Goal: Transaction & Acquisition: Book appointment/travel/reservation

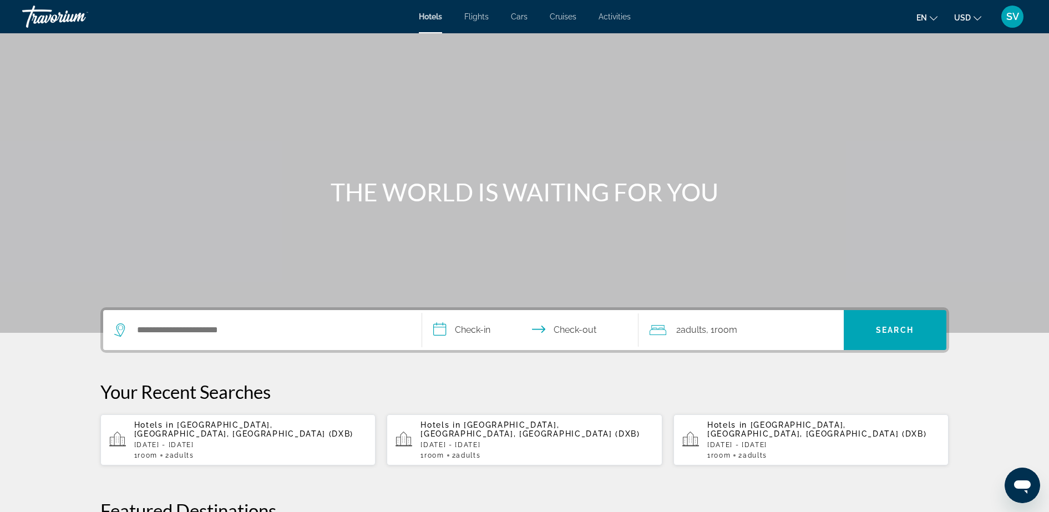
click at [166, 321] on div "Search widget" at bounding box center [262, 330] width 296 height 40
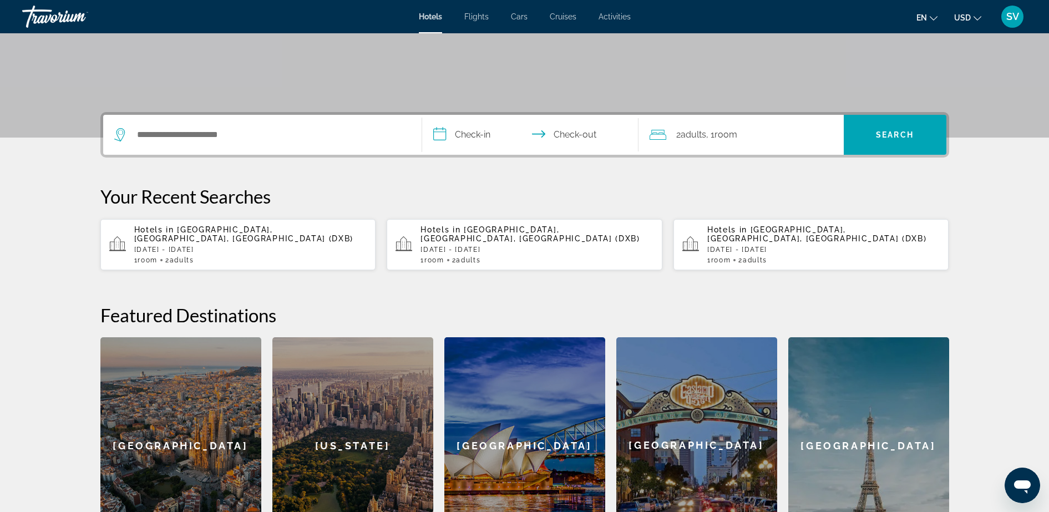
scroll to position [271, 0]
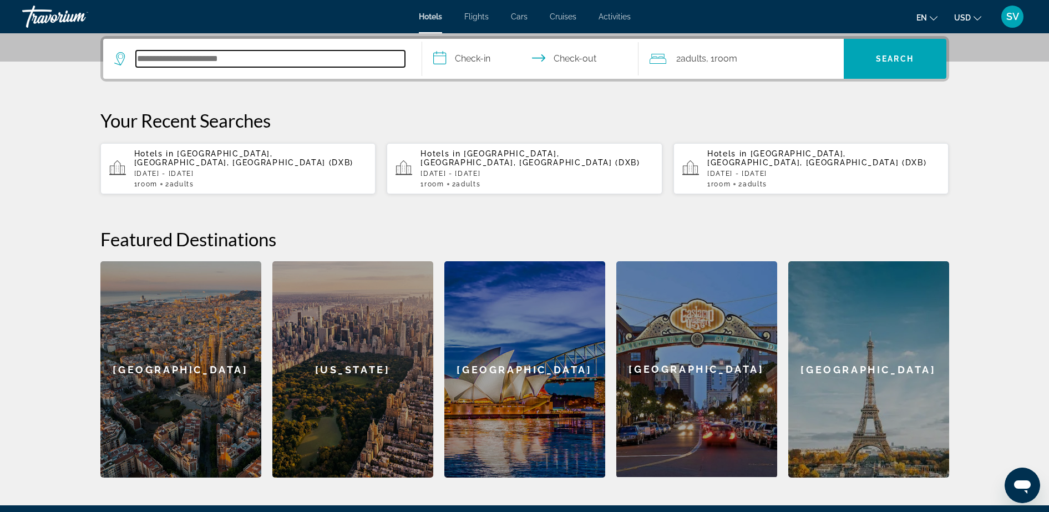
click at [178, 57] on input "Search hotel destination" at bounding box center [270, 59] width 269 height 17
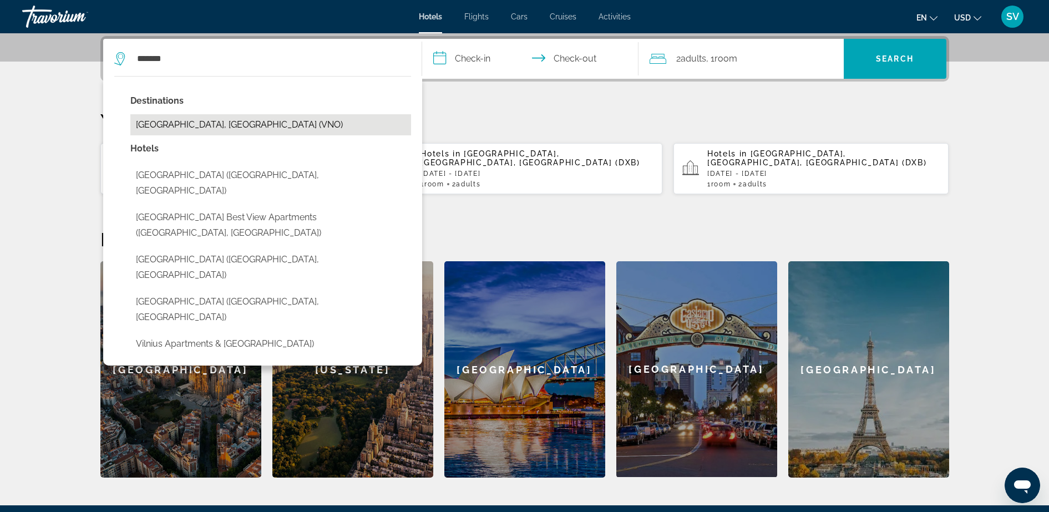
click at [194, 123] on button "[GEOGRAPHIC_DATA], [GEOGRAPHIC_DATA] (VNO)" at bounding box center [270, 124] width 281 height 21
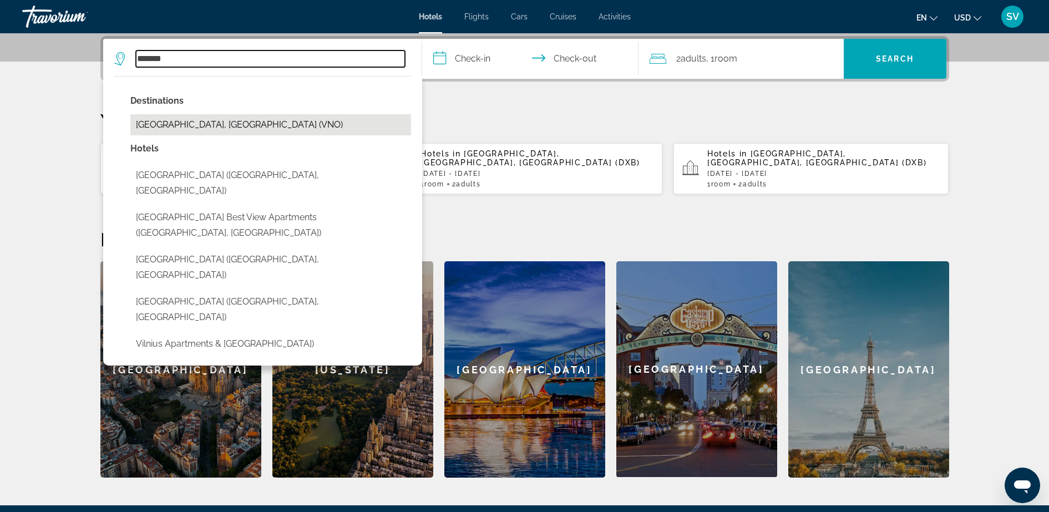
type input "**********"
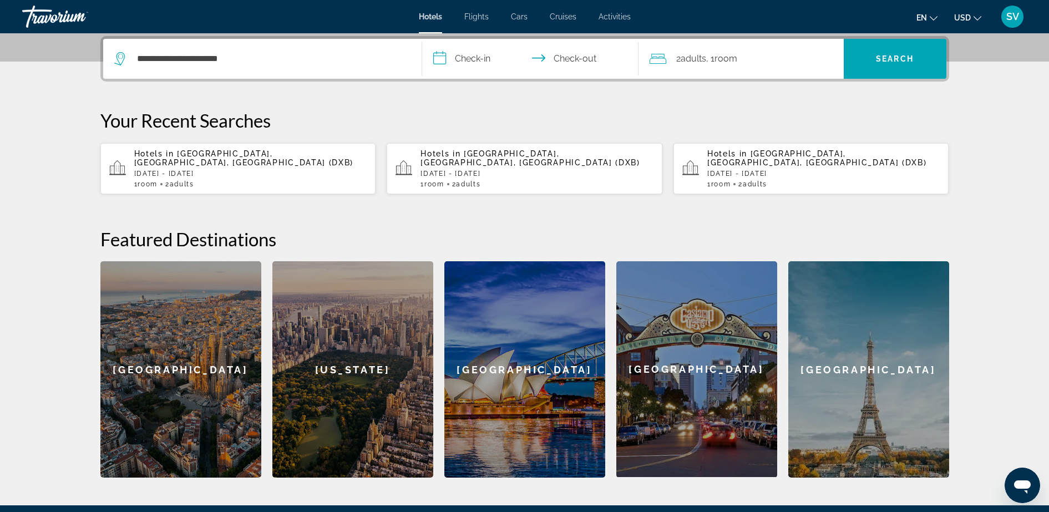
click at [490, 58] on input "**********" at bounding box center [532, 60] width 221 height 43
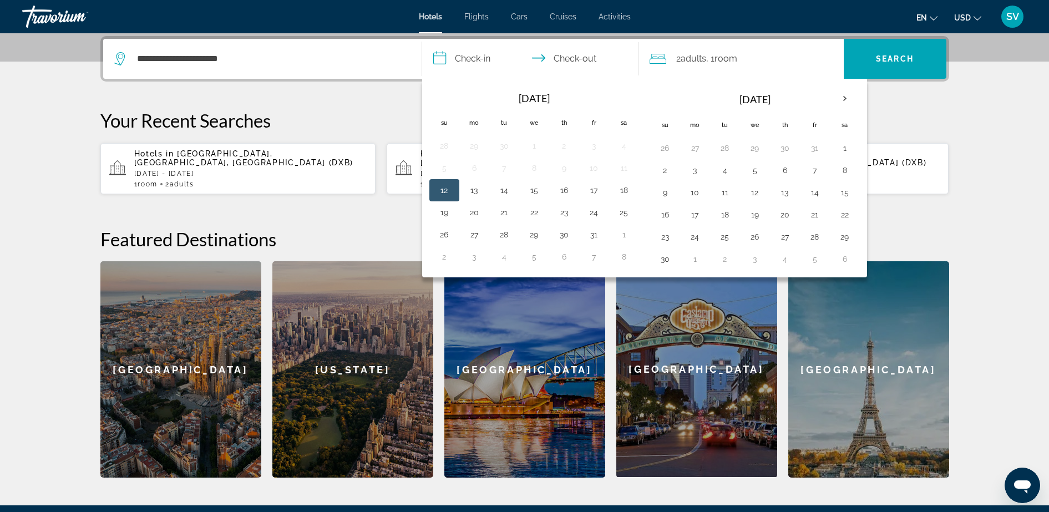
click at [452, 189] on button "12" at bounding box center [445, 191] width 18 height 16
click at [475, 186] on button "13" at bounding box center [475, 191] width 18 height 16
type input "**********"
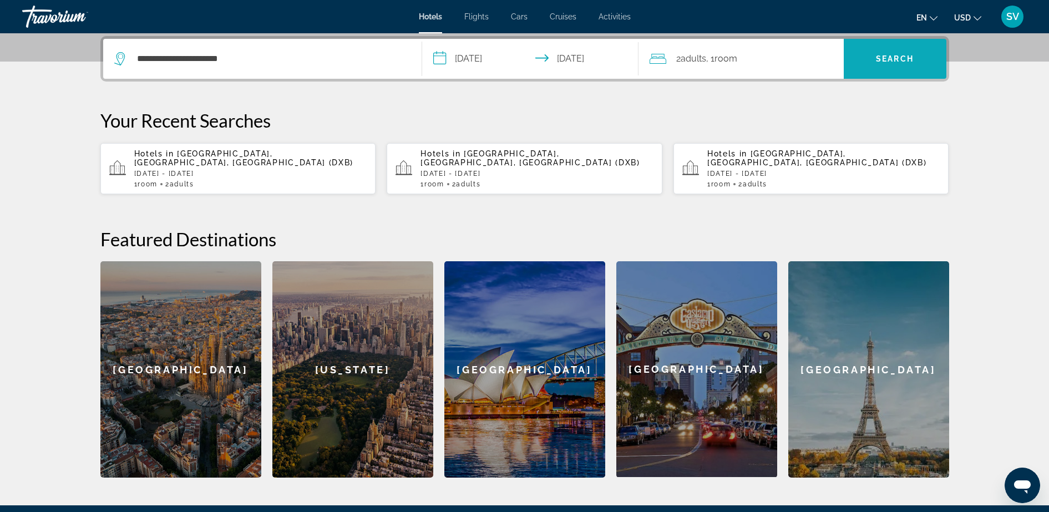
click at [875, 59] on span "Search" at bounding box center [895, 59] width 103 height 27
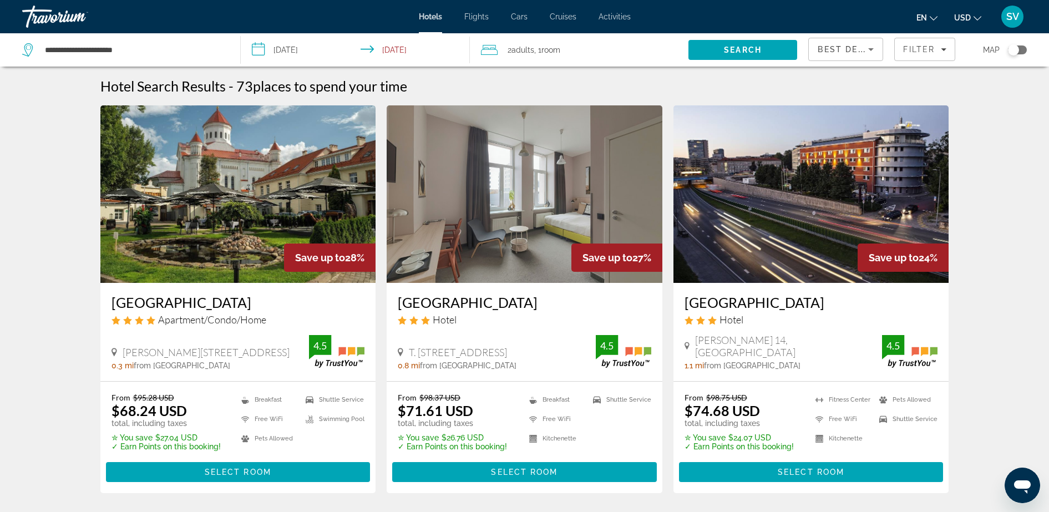
click at [816, 221] on img "Main content" at bounding box center [812, 194] width 276 height 178
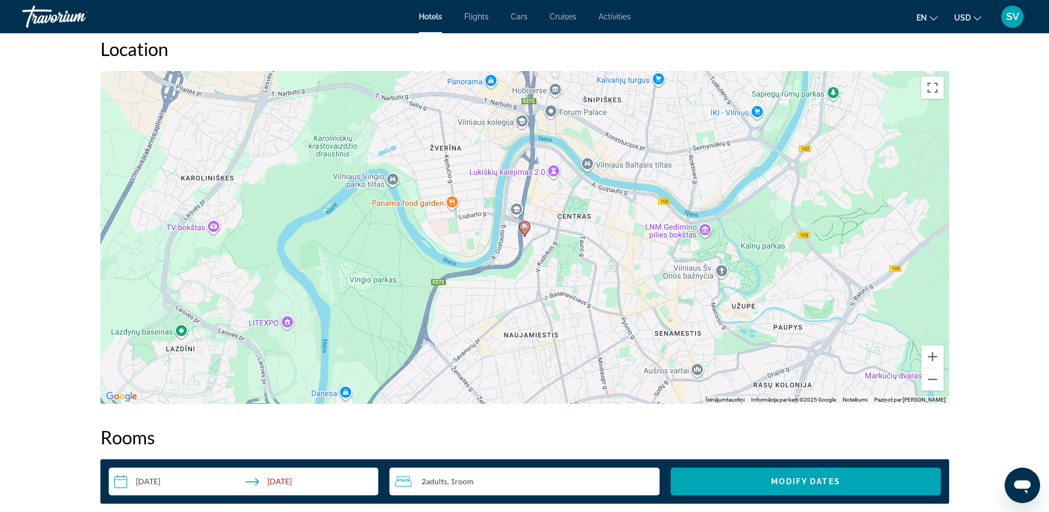
scroll to position [971, 0]
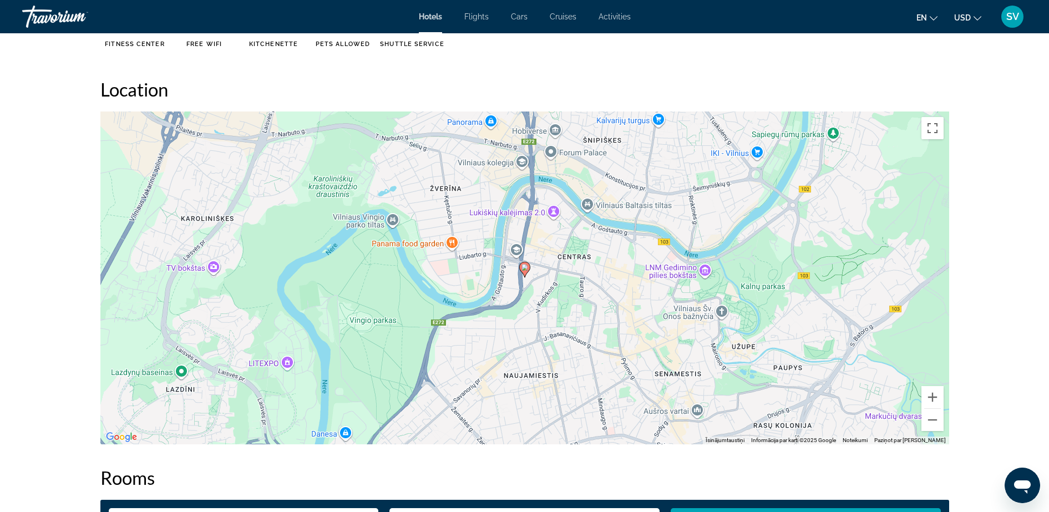
click at [974, 17] on button "USD USD ($) MXN (Mex$) CAD (Can$) GBP (£) EUR (€) AUD (A$) NZD (NZ$) CNY (CN¥)" at bounding box center [968, 17] width 27 height 16
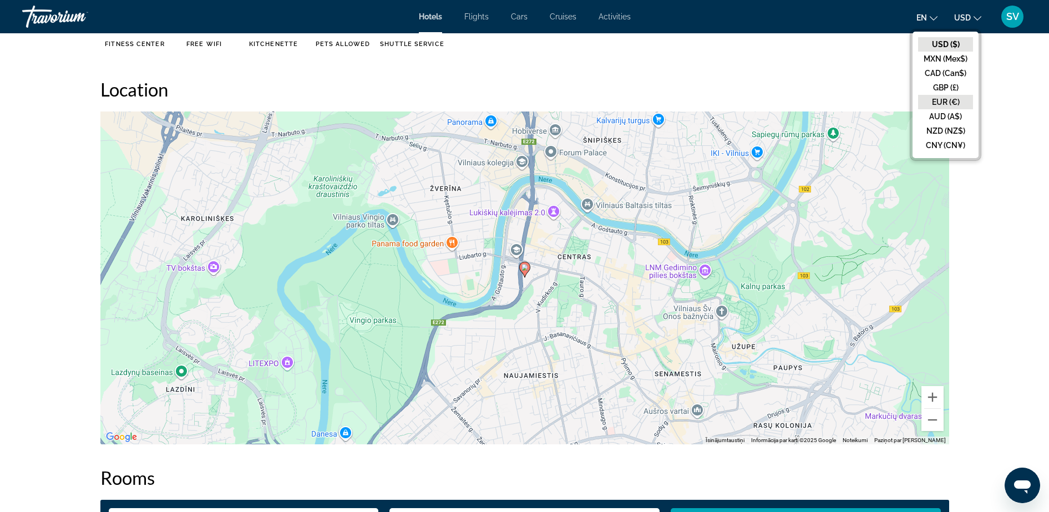
click at [945, 101] on button "EUR (€)" at bounding box center [945, 102] width 55 height 14
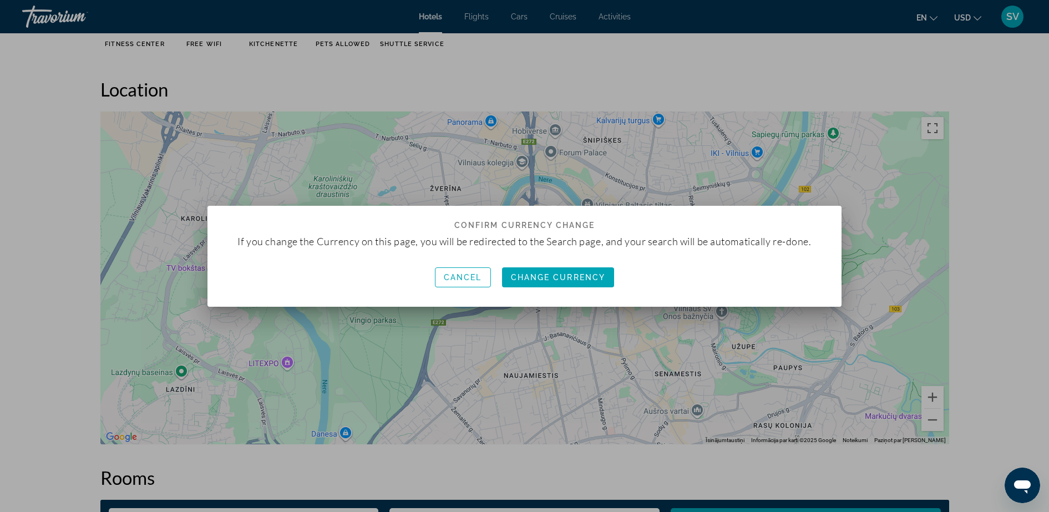
scroll to position [0, 0]
click at [559, 276] on span "Change Currency" at bounding box center [558, 277] width 95 height 9
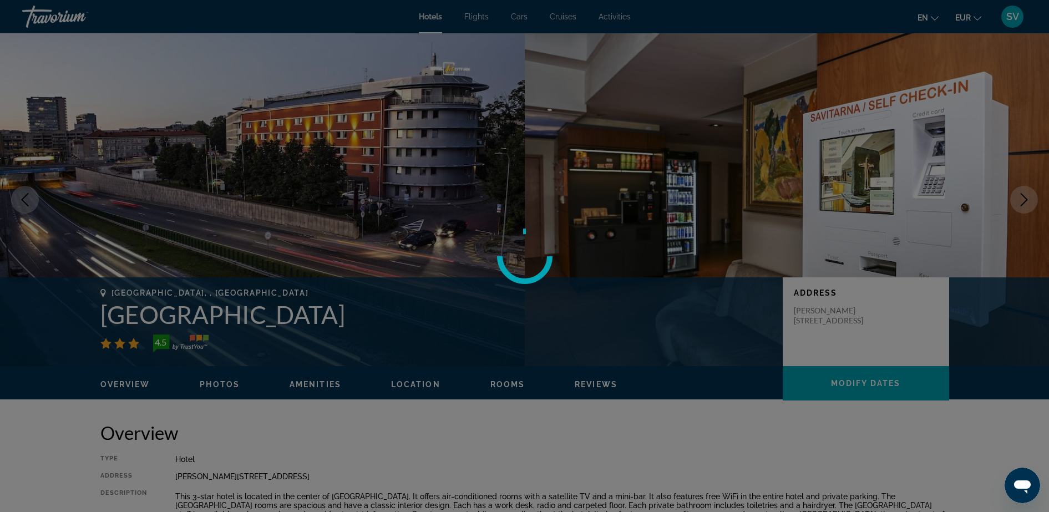
scroll to position [971, 0]
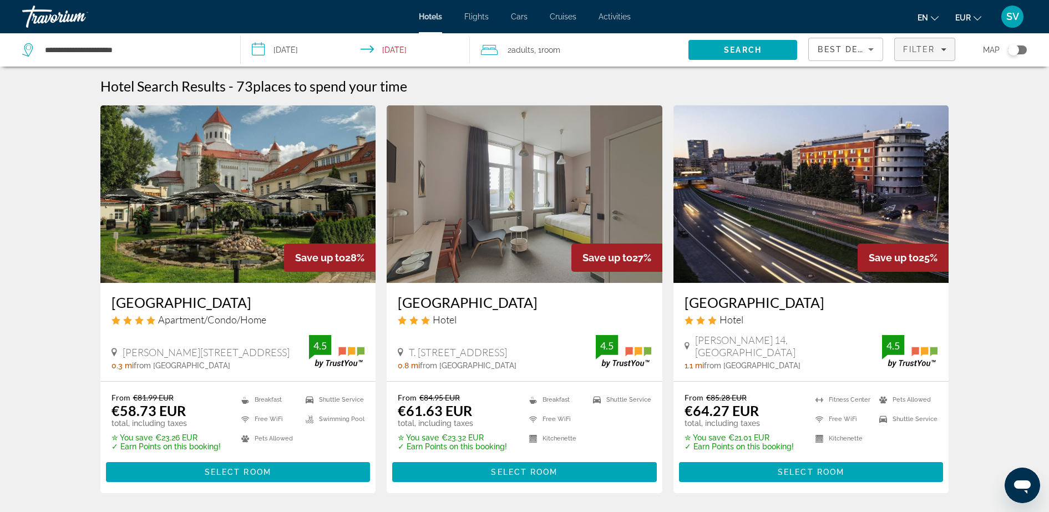
click at [947, 50] on span "Filters" at bounding box center [924, 49] width 59 height 27
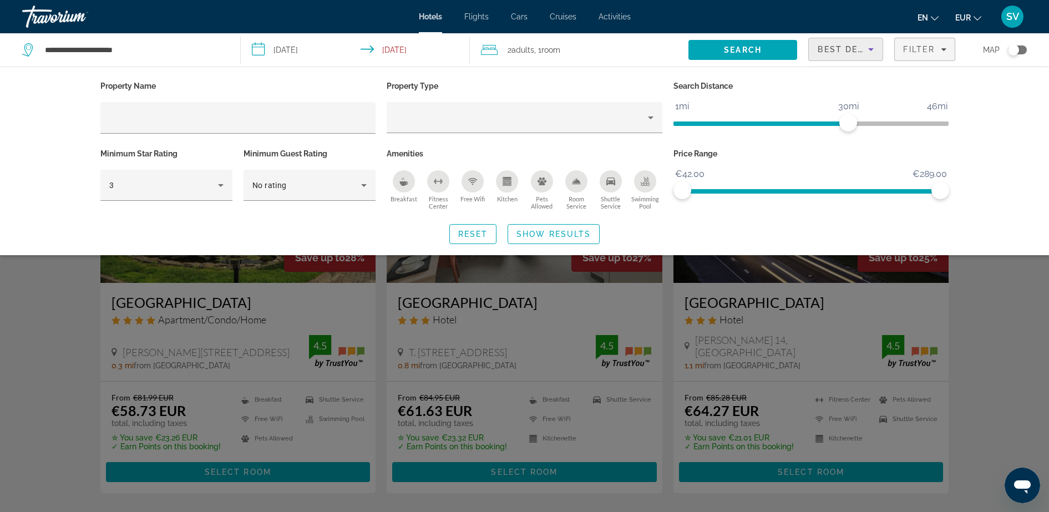
click at [870, 47] on icon "Sort by" at bounding box center [871, 49] width 13 height 13
click at [846, 128] on span "Lowest Price" at bounding box center [840, 131] width 44 height 9
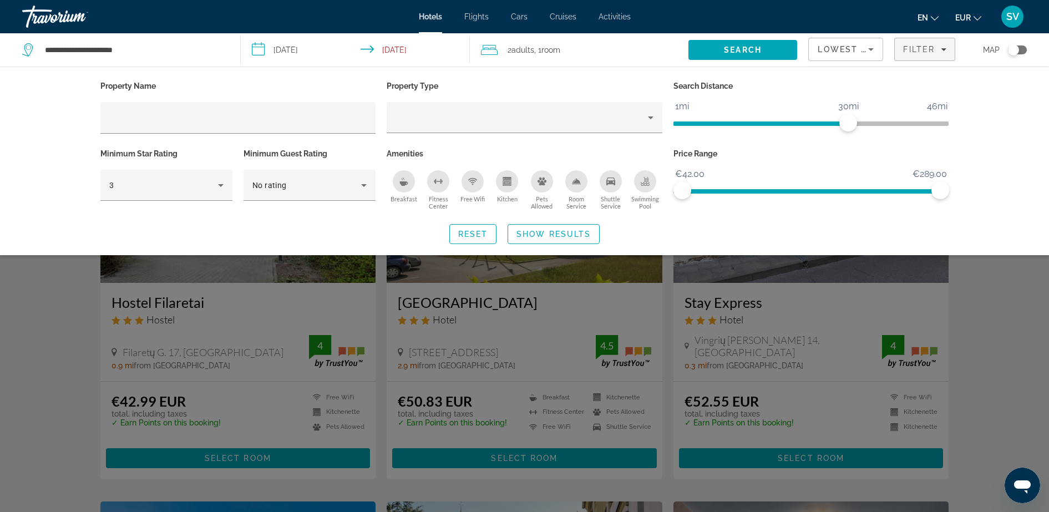
click at [978, 296] on div "Search widget" at bounding box center [524, 339] width 1049 height 346
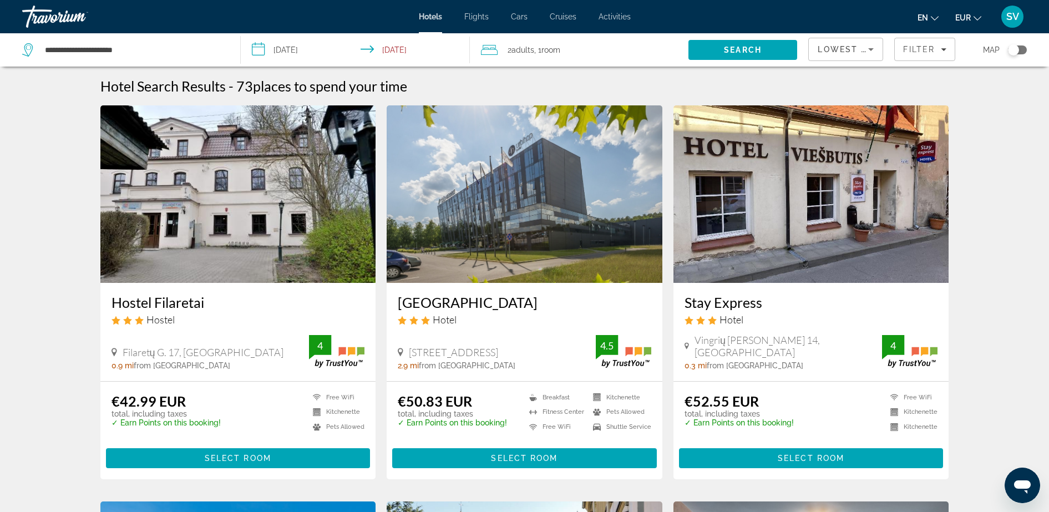
click at [508, 259] on img "Main content" at bounding box center [525, 194] width 276 height 178
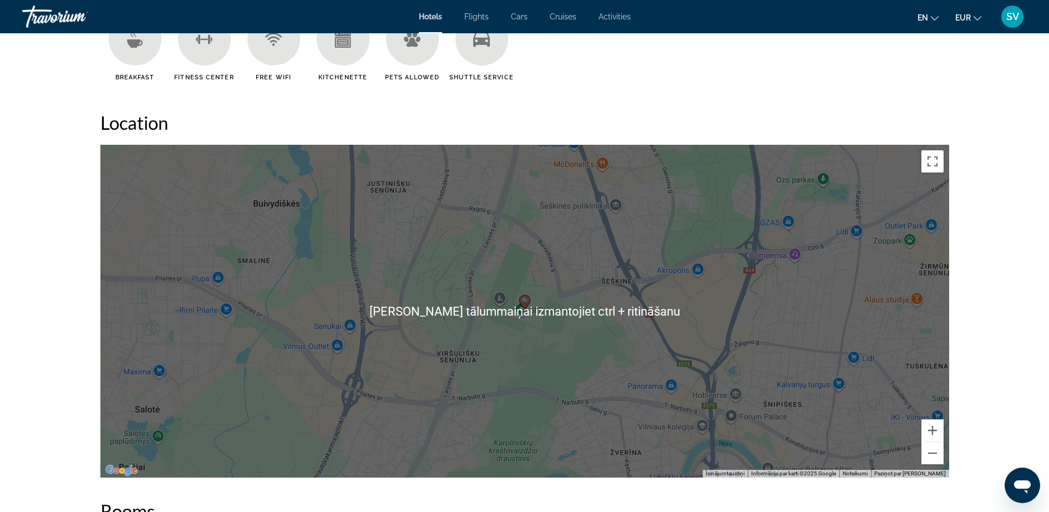
scroll to position [1041, 0]
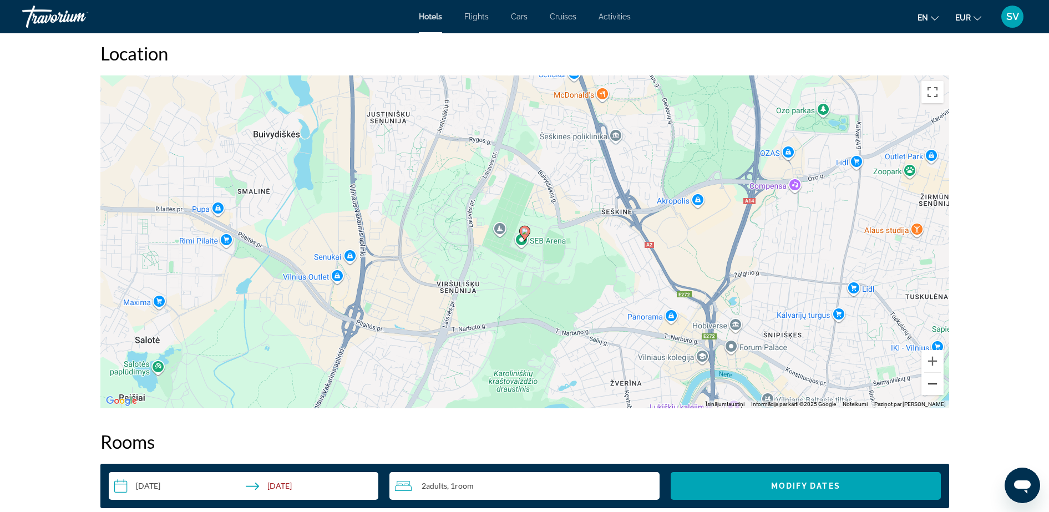
click at [933, 387] on button "Tālināt" at bounding box center [933, 384] width 22 height 22
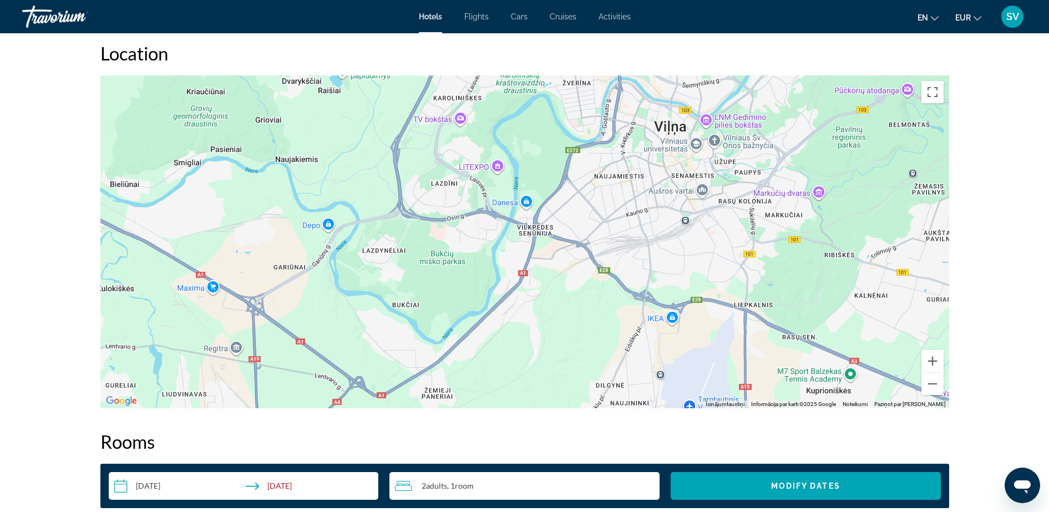
drag, startPoint x: 569, startPoint y: 271, endPoint x: 574, endPoint y: 47, distance: 223.7
click at [574, 47] on div "Location ← Pārvietoties pa kreisi → [GEOGRAPHIC_DATA] pa labi ↑ Pārvietoties uz…" at bounding box center [524, 225] width 849 height 366
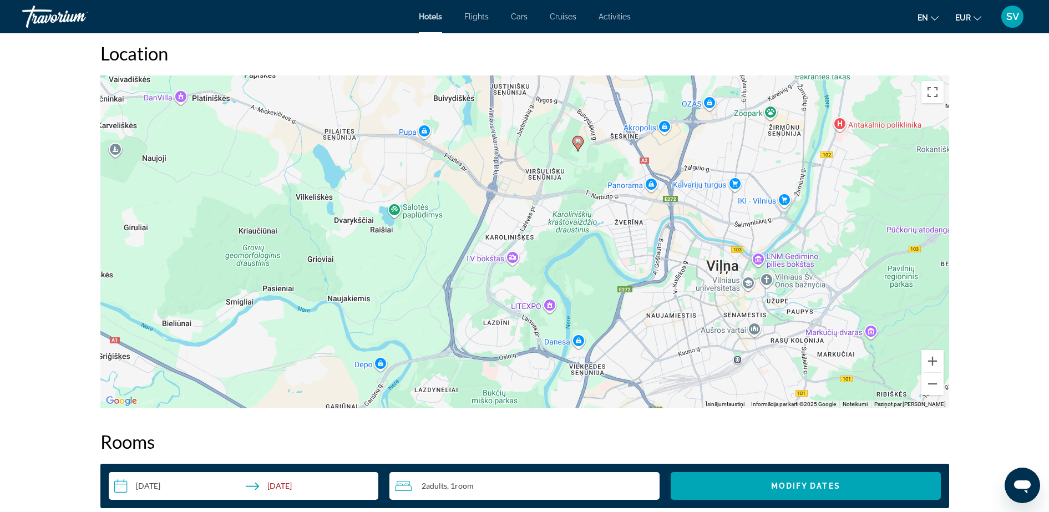
drag, startPoint x: 639, startPoint y: 215, endPoint x: 683, endPoint y: 339, distance: 131.3
click at [690, 354] on div "Lai aktivizētu vilkšanu ar tastatūru, nospiediet taustiņu kombināciju Alt + Ent…" at bounding box center [524, 241] width 849 height 333
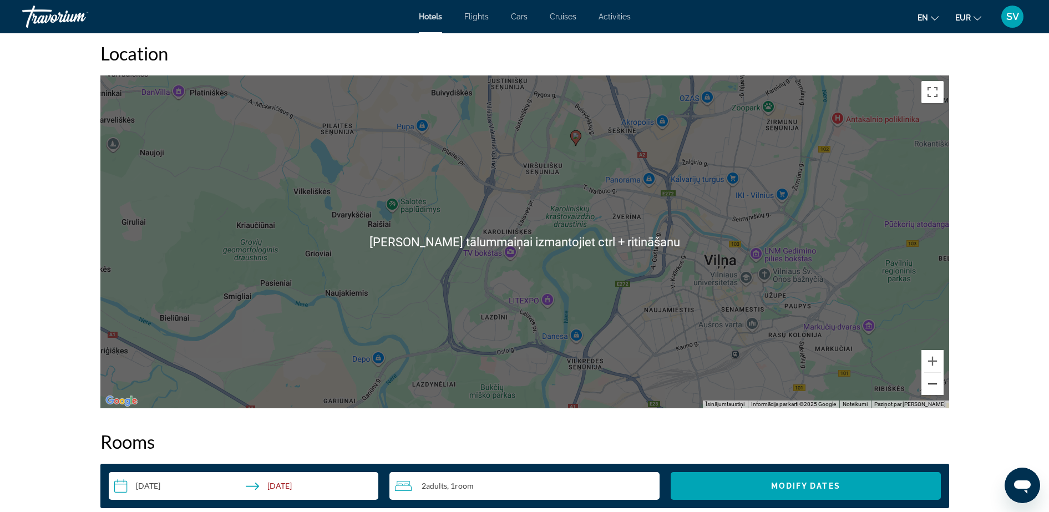
click at [936, 392] on button "Tālināt" at bounding box center [933, 384] width 22 height 22
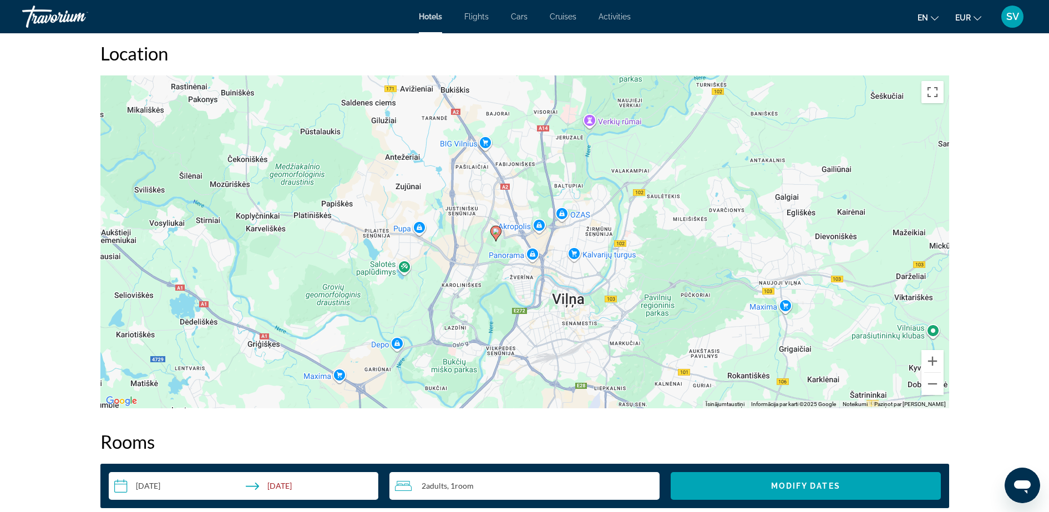
drag, startPoint x: 746, startPoint y: 234, endPoint x: 691, endPoint y: 284, distance: 73.9
click at [691, 284] on div "Lai aktivizētu vilkšanu ar tastatūru, nospiediet taustiņu kombināciju Alt + Ent…" at bounding box center [524, 241] width 849 height 333
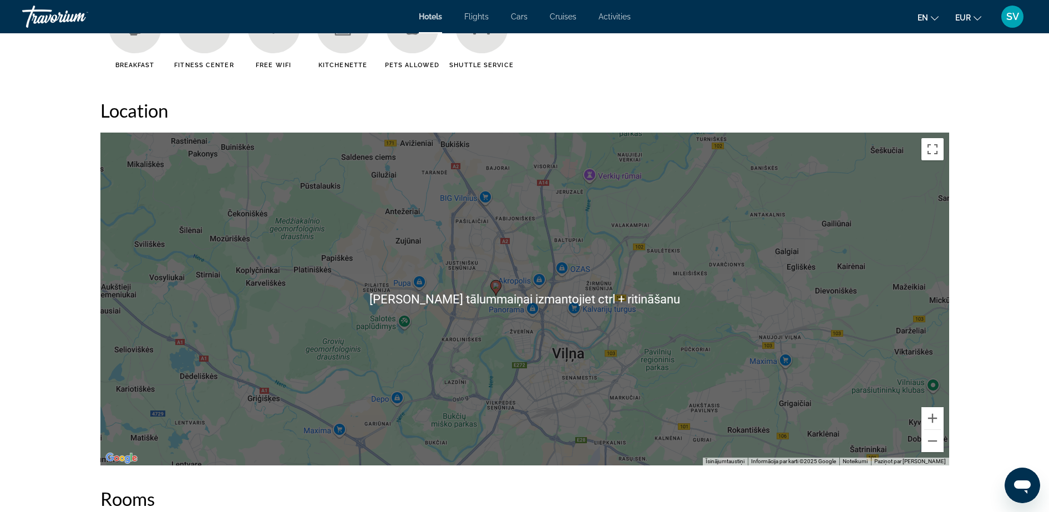
scroll to position [971, 0]
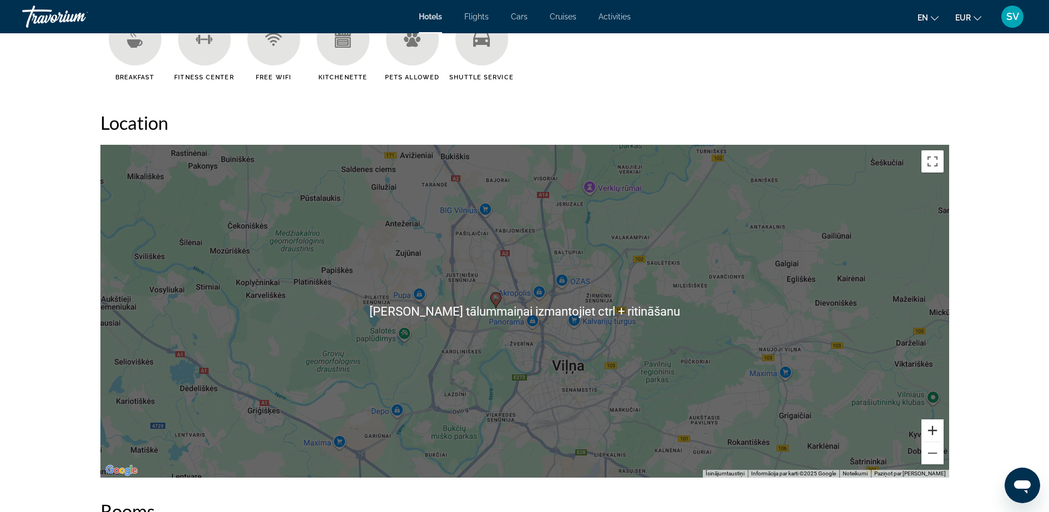
click at [932, 425] on button "Tuvināt" at bounding box center [933, 431] width 22 height 22
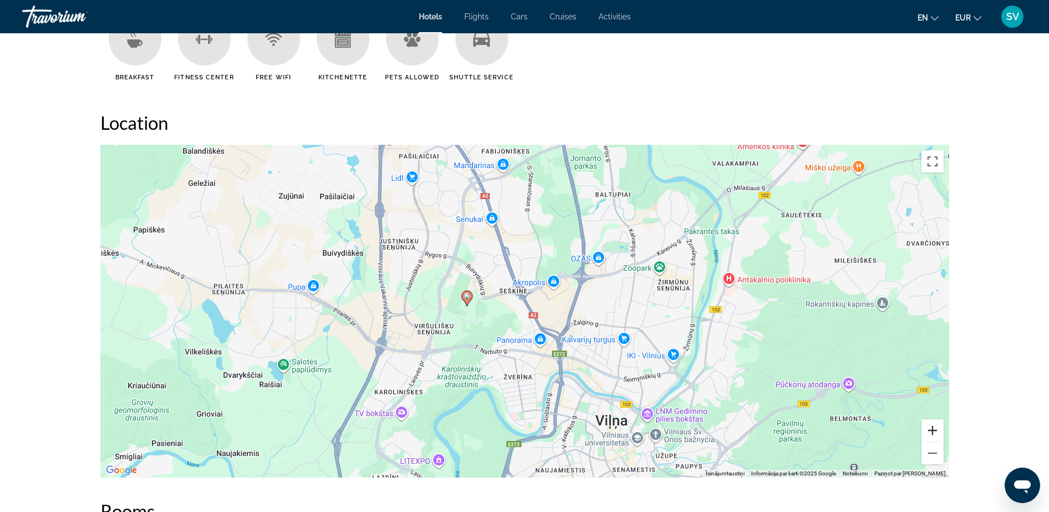
click at [932, 425] on button "Tuvināt" at bounding box center [933, 431] width 22 height 22
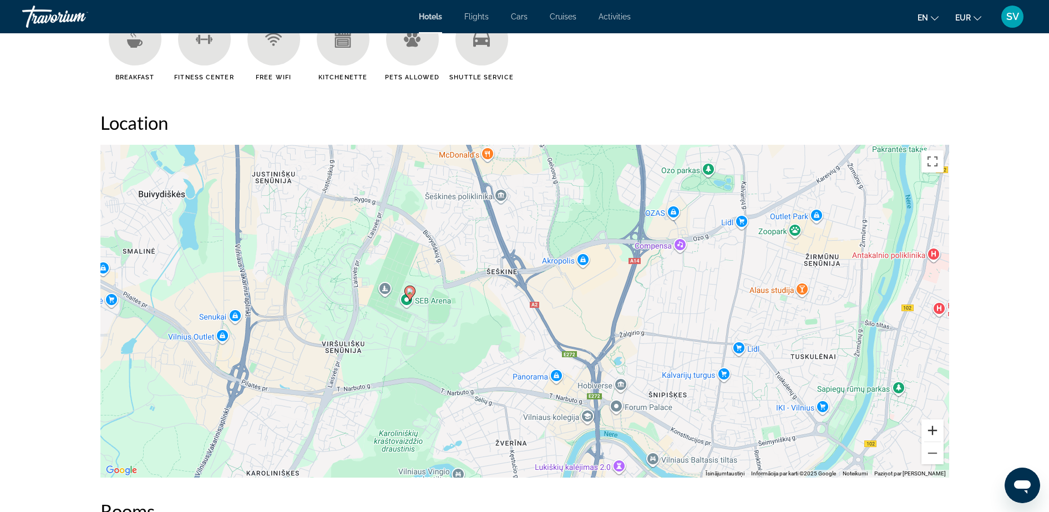
click at [934, 430] on button "Tuvināt" at bounding box center [933, 431] width 22 height 22
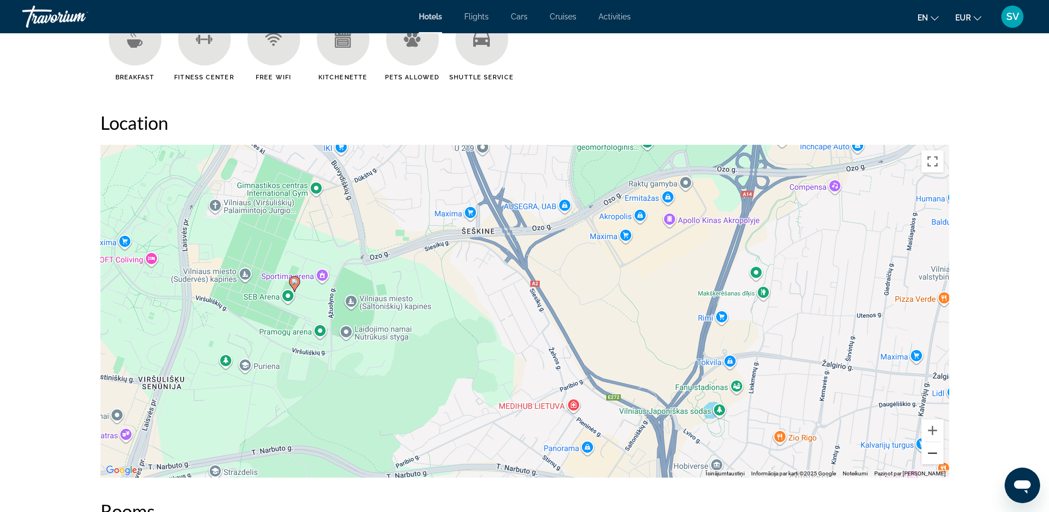
click at [930, 451] on button "Tālināt" at bounding box center [933, 453] width 22 height 22
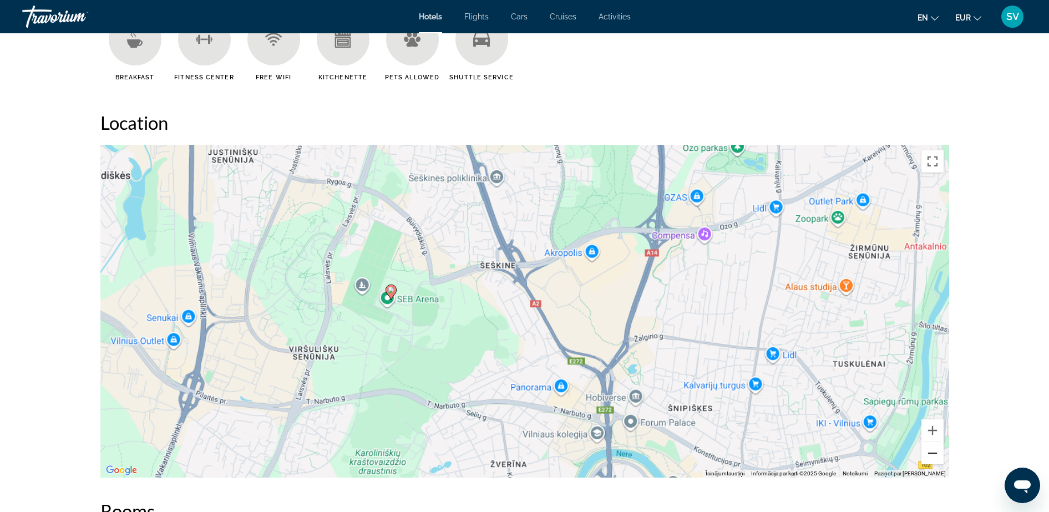
click at [930, 451] on button "Tālināt" at bounding box center [933, 453] width 22 height 22
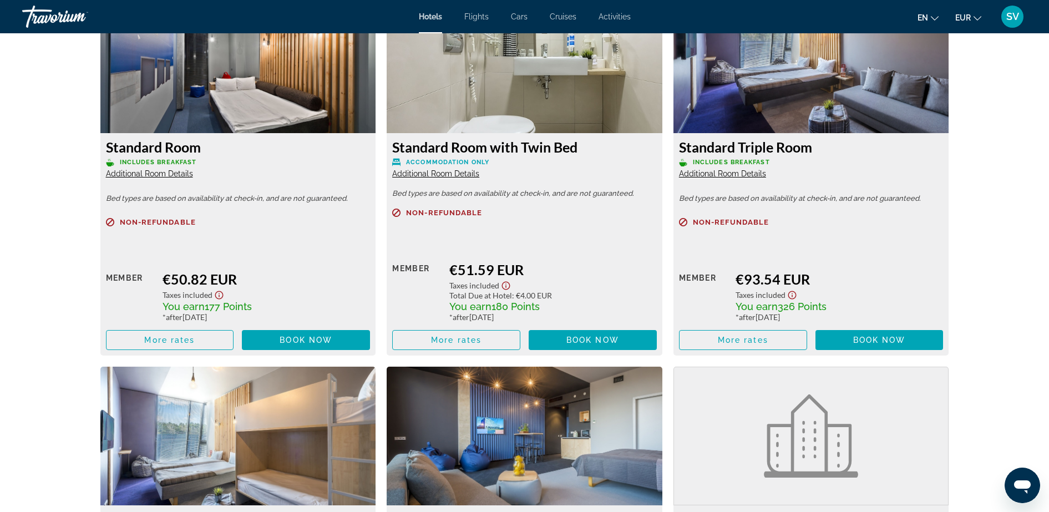
scroll to position [1596, 0]
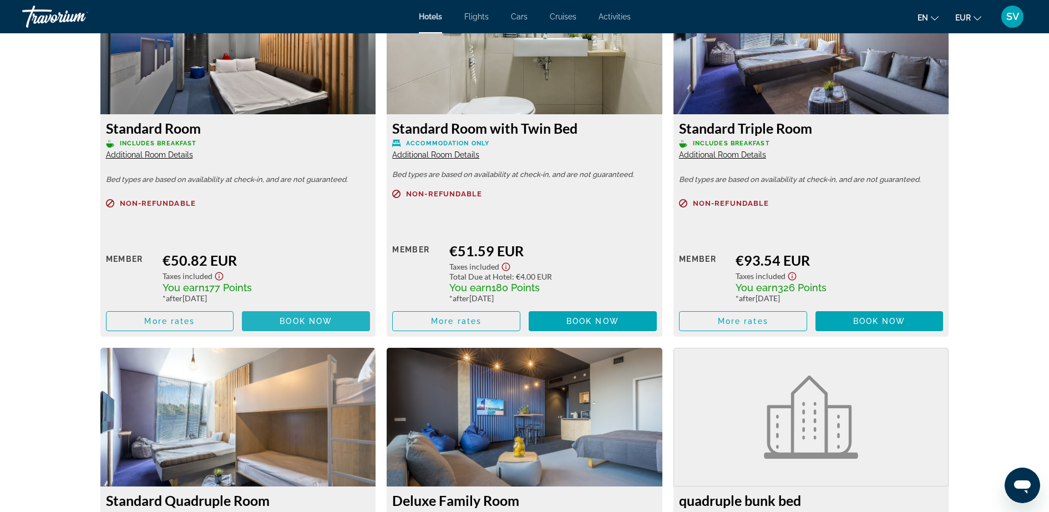
click at [297, 318] on span "Book now" at bounding box center [306, 321] width 53 height 9
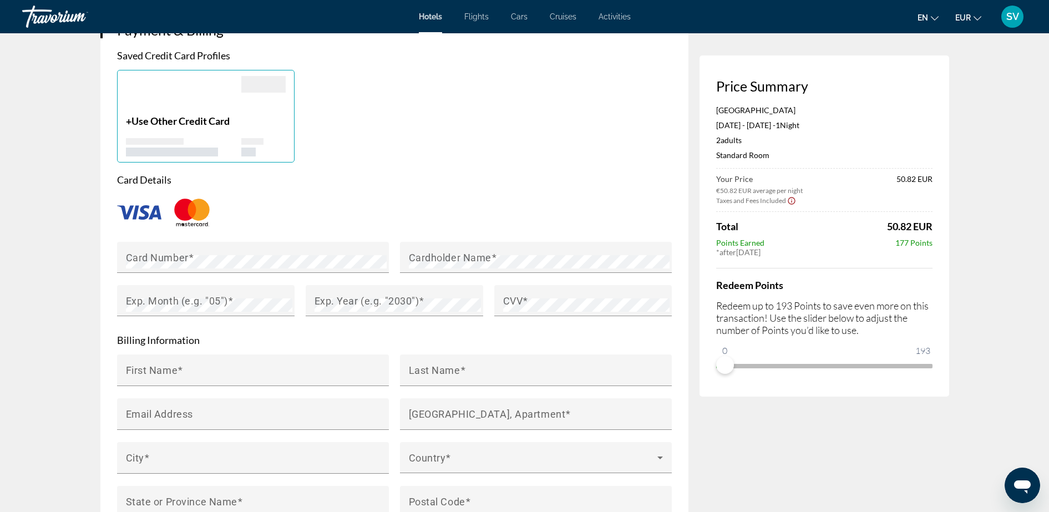
scroll to position [832, 0]
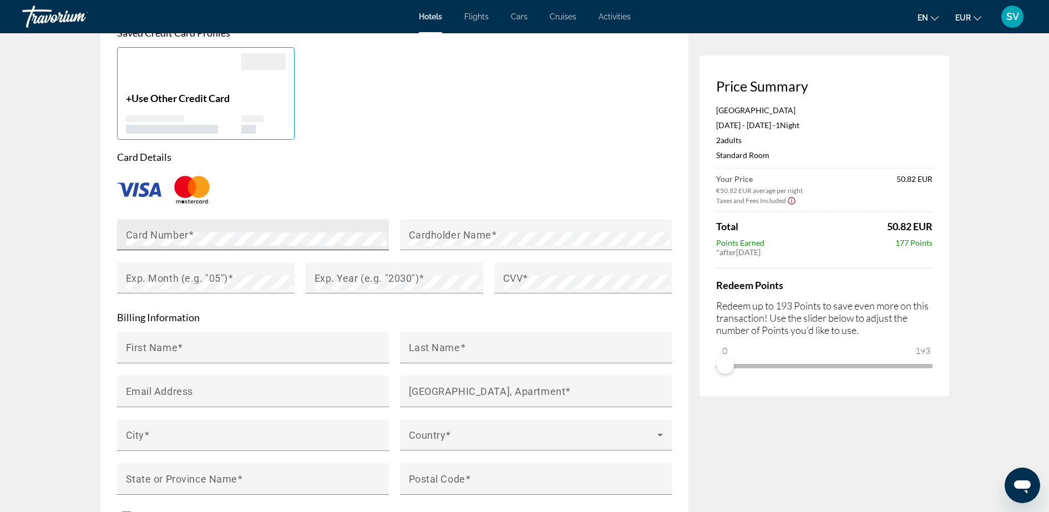
click at [190, 238] on span "Main content" at bounding box center [192, 235] width 6 height 12
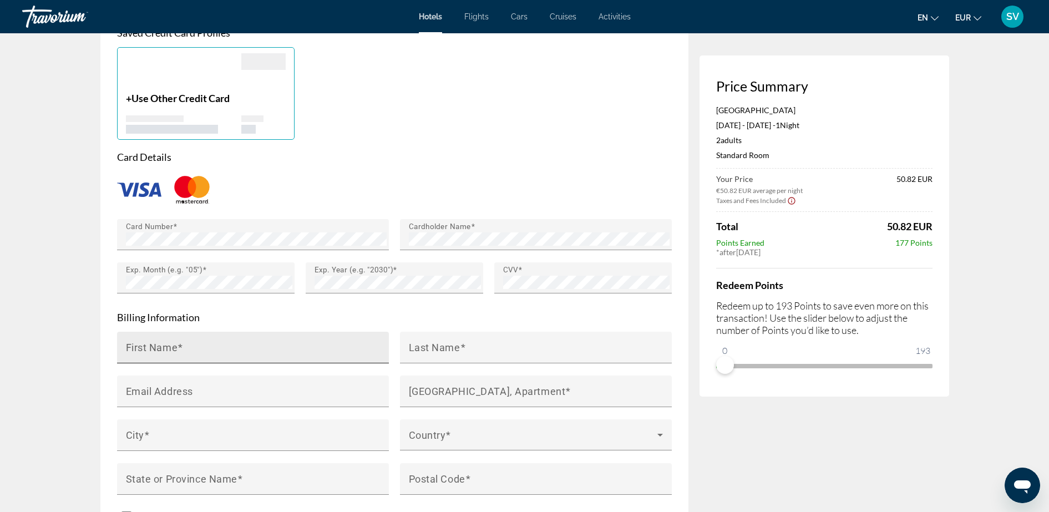
click at [151, 350] on mat-label "First Name" at bounding box center [152, 347] width 52 height 12
click at [151, 350] on input "First Name" at bounding box center [256, 352] width 261 height 13
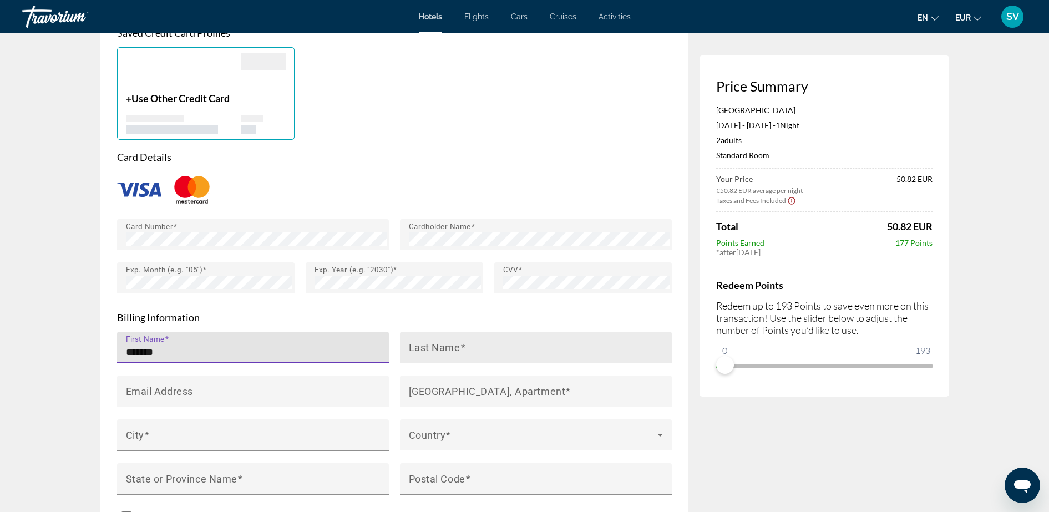
type input "*******"
click at [425, 348] on mat-label "Last Name" at bounding box center [435, 347] width 52 height 12
click at [425, 348] on input "Last Name" at bounding box center [539, 352] width 261 height 13
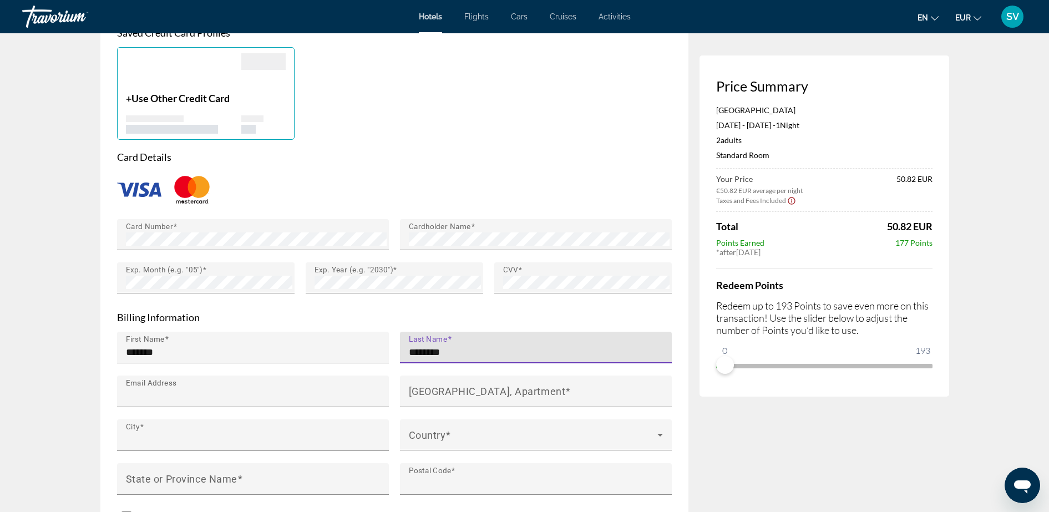
type input "********"
type input "**********"
type input "****"
type input "******"
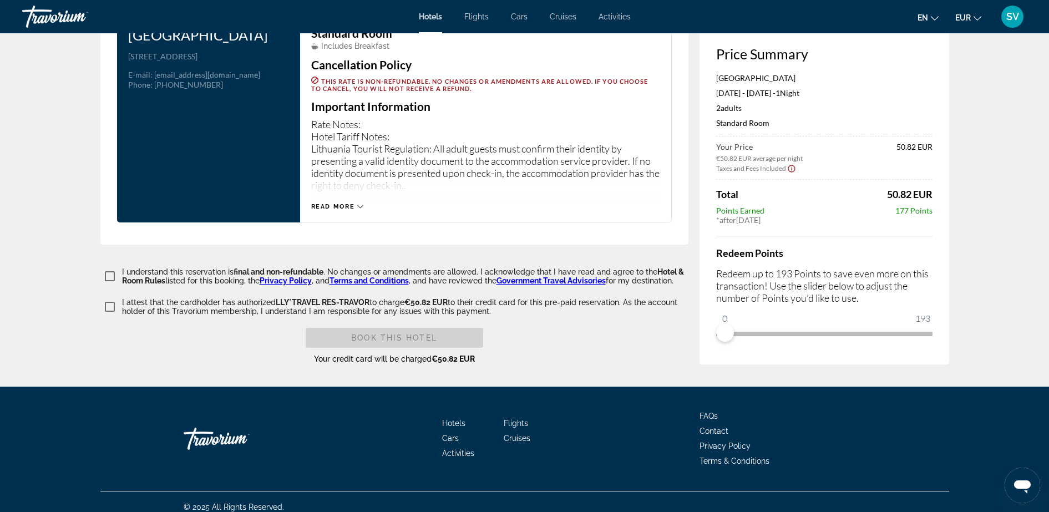
scroll to position [1435, 0]
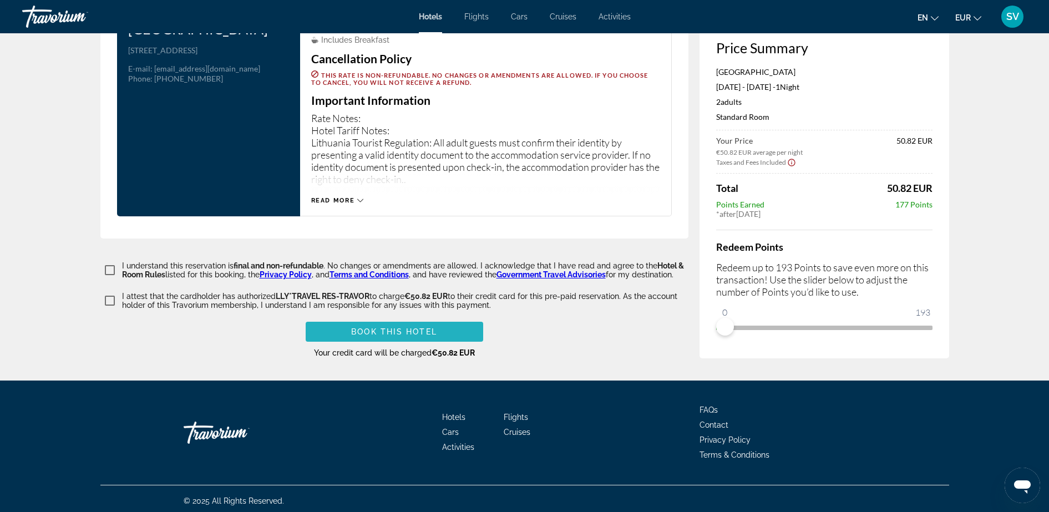
click at [402, 327] on span "Book this hotel" at bounding box center [394, 331] width 86 height 9
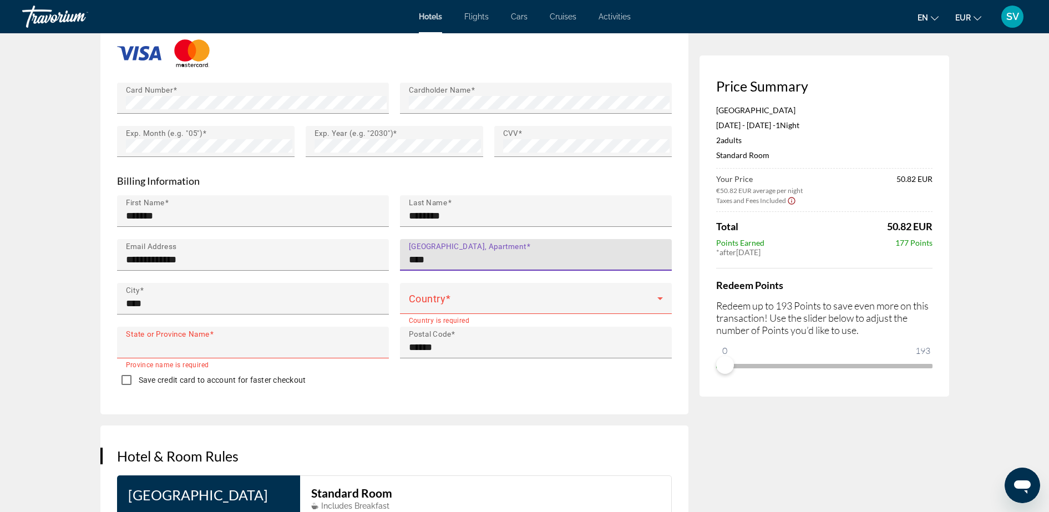
type input "**********"
type input "****"
click at [456, 296] on span "Main content" at bounding box center [533, 302] width 249 height 13
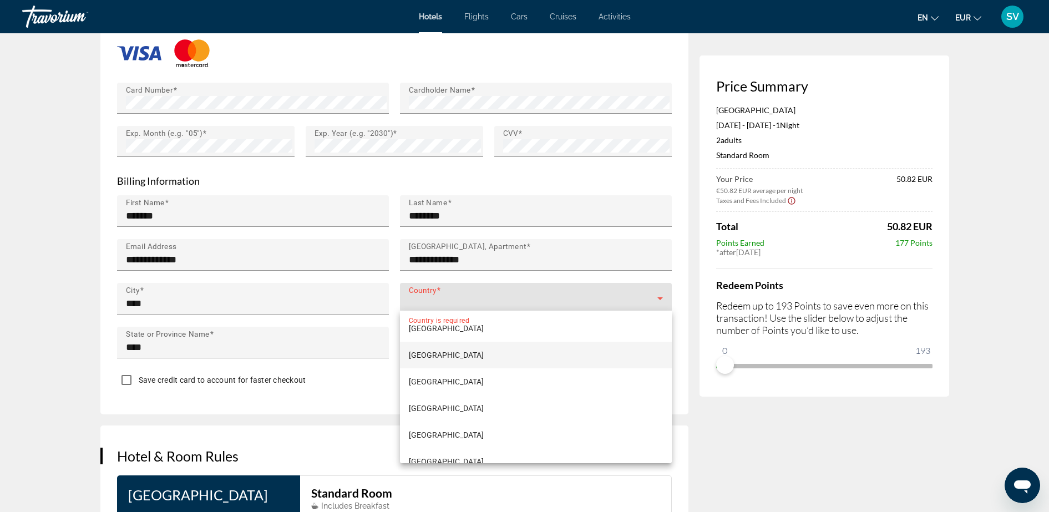
scroll to position [3260, 0]
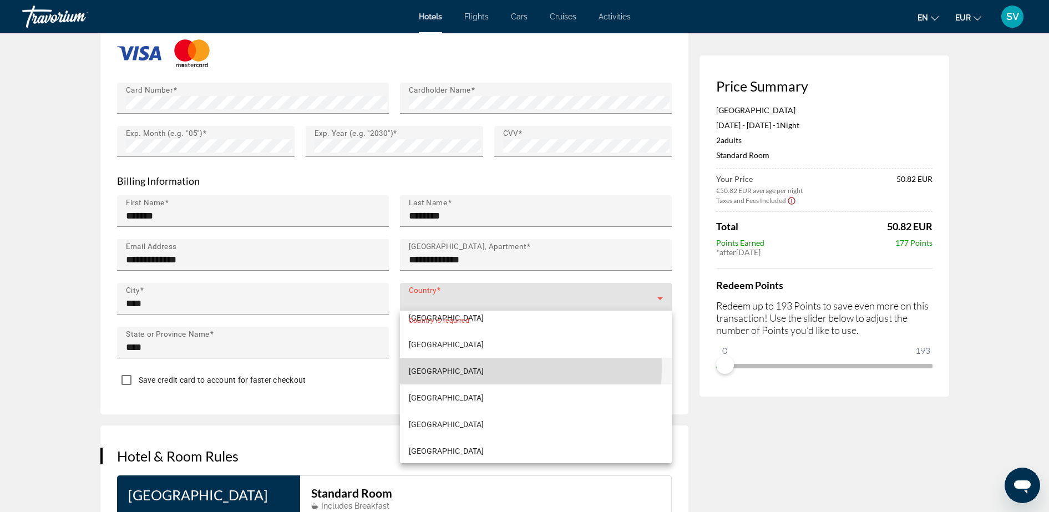
click at [447, 368] on mat-option "[GEOGRAPHIC_DATA]" at bounding box center [536, 371] width 272 height 27
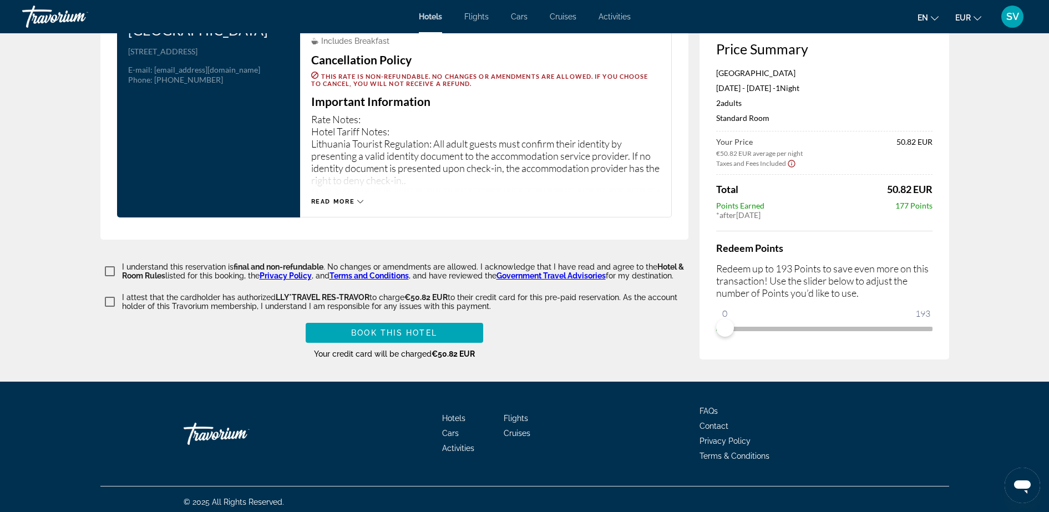
scroll to position [1435, 0]
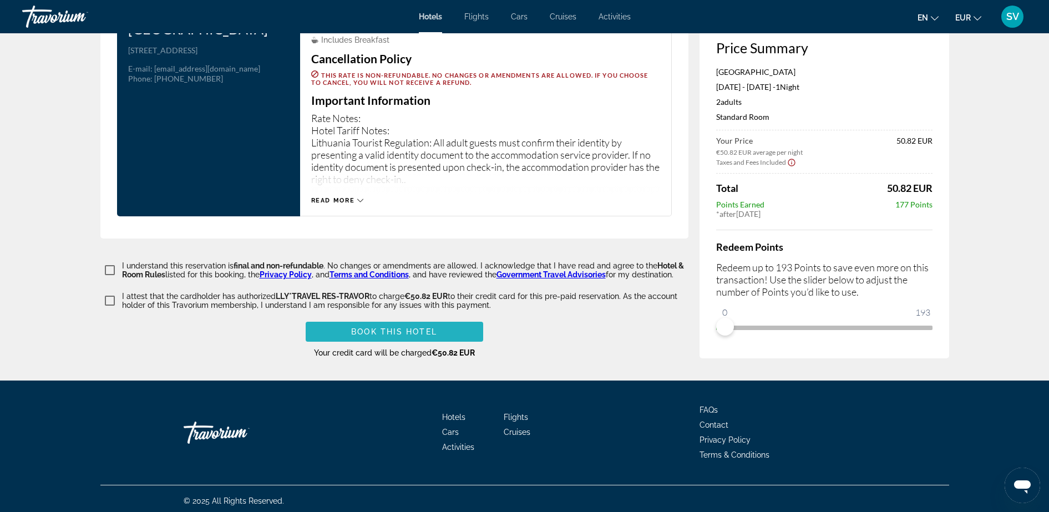
click at [442, 322] on span "Main content" at bounding box center [395, 332] width 178 height 27
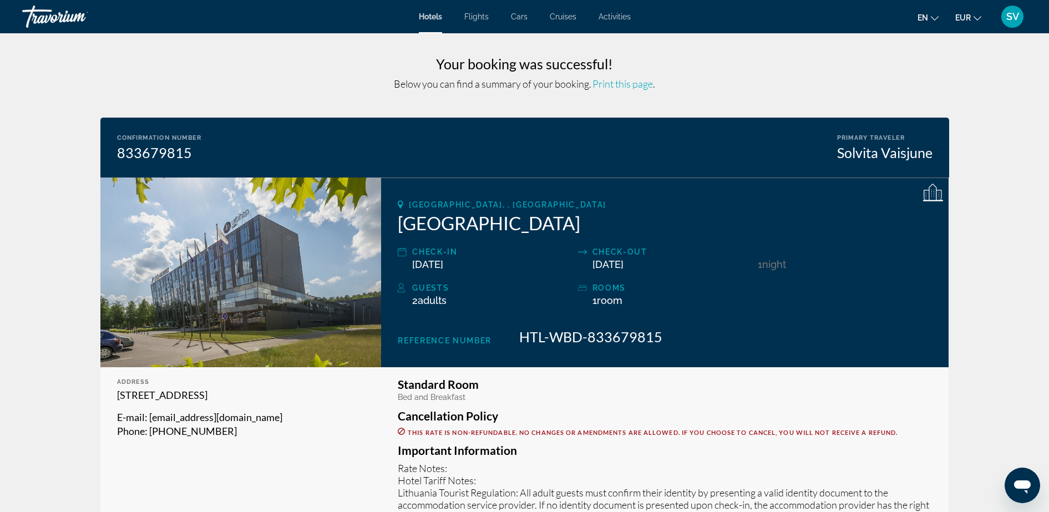
click at [1013, 17] on span "SV" at bounding box center [1013, 16] width 13 height 11
click at [955, 104] on link "My Account" at bounding box center [952, 107] width 54 height 14
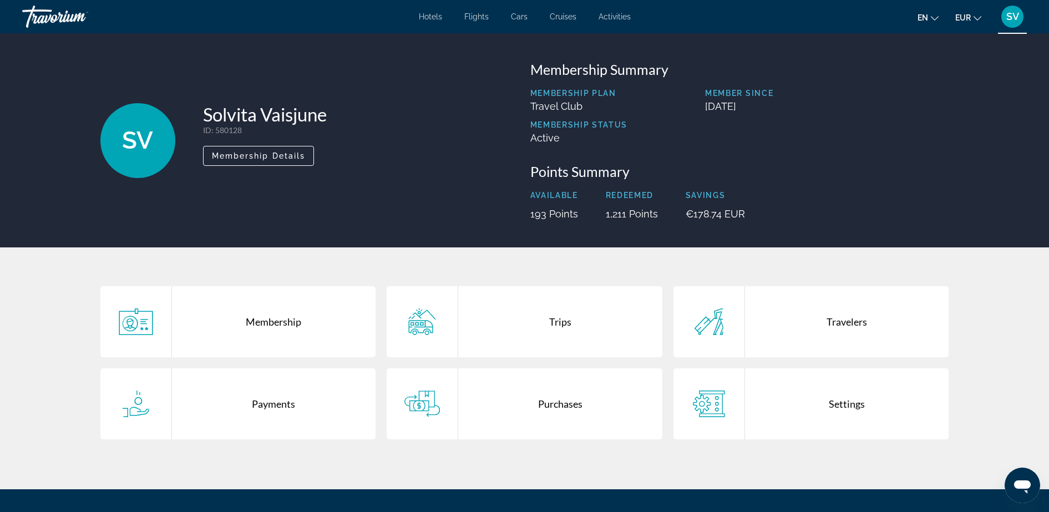
click at [521, 331] on div "Trips" at bounding box center [560, 321] width 204 height 71
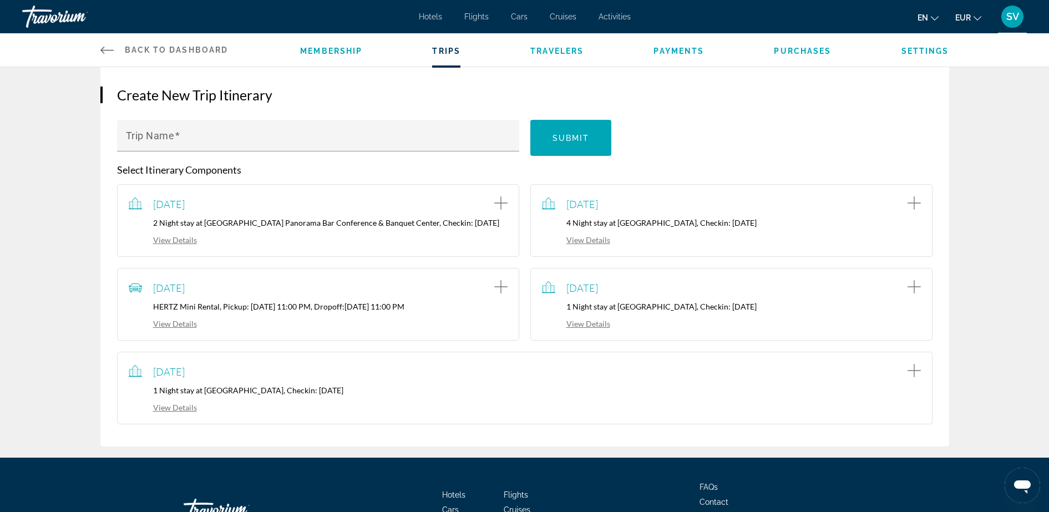
scroll to position [123, 0]
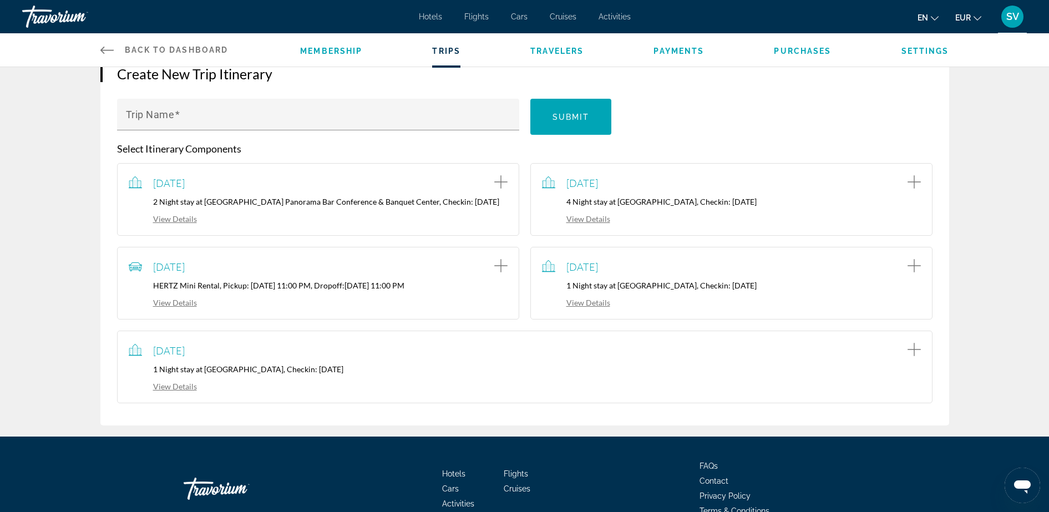
click at [165, 391] on link "View Details" at bounding box center [163, 386] width 68 height 9
